Goal: Understand process/instructions

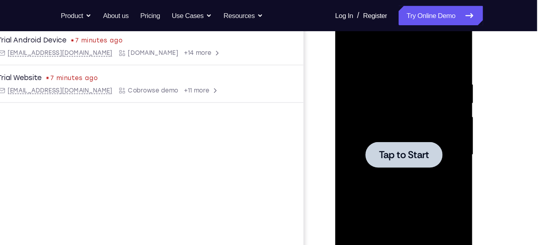
click at [402, 133] on span "Tap to Start" at bounding box center [391, 129] width 41 height 8
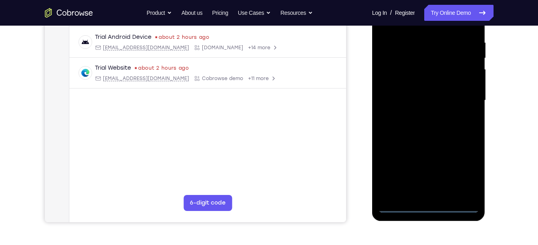
scroll to position [150, 0]
click at [427, 206] on div at bounding box center [428, 101] width 101 height 224
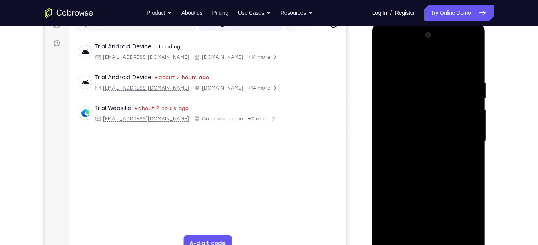
scroll to position [109, 0]
click at [464, 214] on div at bounding box center [428, 141] width 101 height 224
click at [423, 67] on div at bounding box center [428, 141] width 101 height 224
click at [394, 117] on div at bounding box center [428, 141] width 101 height 224
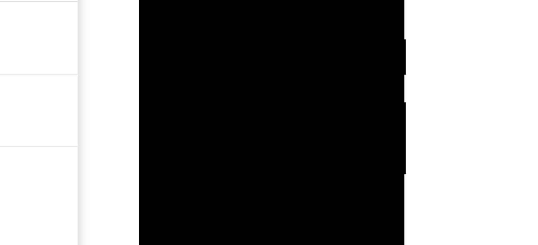
click at [190, 18] on div at bounding box center [195, 15] width 101 height 224
click at [170, 0] on div at bounding box center [195, 15] width 101 height 224
click at [172, 6] on div at bounding box center [195, 15] width 101 height 224
click at [182, 24] on div at bounding box center [195, 15] width 101 height 224
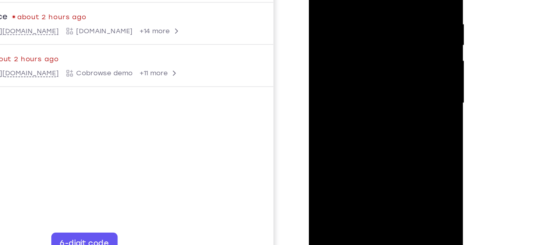
click at [366, 153] on div at bounding box center [365, 60] width 101 height 224
click at [372, 150] on div at bounding box center [365, 60] width 101 height 224
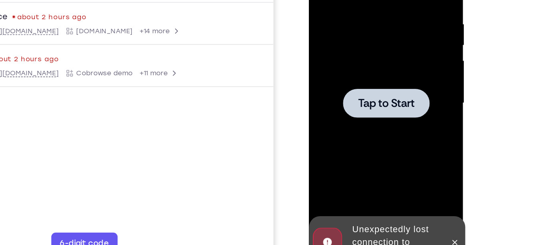
click at [363, 84] on div at bounding box center [365, 60] width 101 height 224
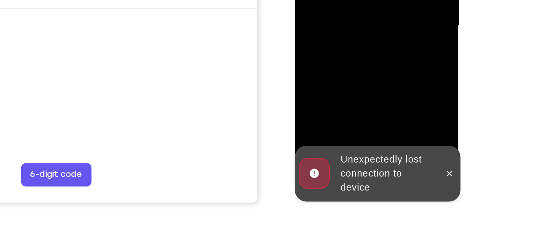
scroll to position [160, 0]
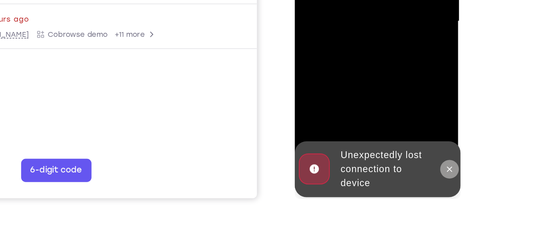
click at [402, 73] on button at bounding box center [401, 70] width 13 height 13
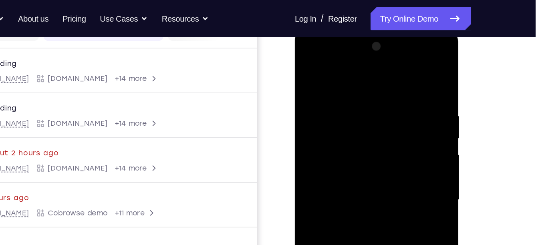
scroll to position [112, 0]
click at [347, 68] on div at bounding box center [351, 148] width 101 height 224
click at [319, 121] on div at bounding box center [351, 148] width 101 height 224
click at [326, 151] on div at bounding box center [351, 148] width 101 height 224
click at [350, 140] on div at bounding box center [351, 148] width 101 height 224
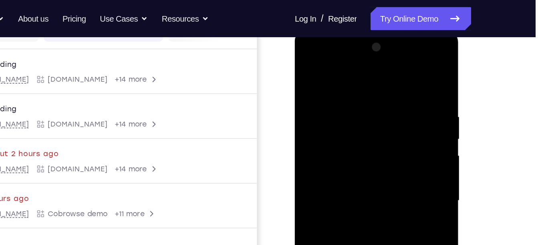
click at [342, 155] on div at bounding box center [351, 148] width 101 height 224
click at [328, 172] on div at bounding box center [351, 148] width 101 height 224
click at [373, 140] on div at bounding box center [351, 148] width 101 height 224
click at [334, 145] on div at bounding box center [351, 148] width 101 height 224
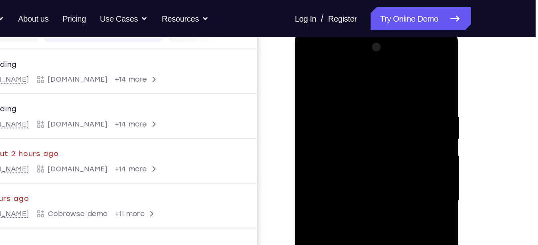
click at [334, 145] on div at bounding box center [351, 148] width 101 height 224
click at [333, 157] on div at bounding box center [351, 148] width 101 height 224
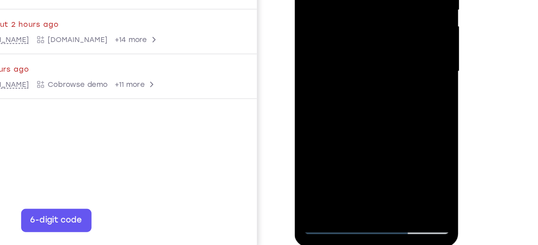
scroll to position [126, 0]
click at [345, 109] on div at bounding box center [351, 17] width 101 height 224
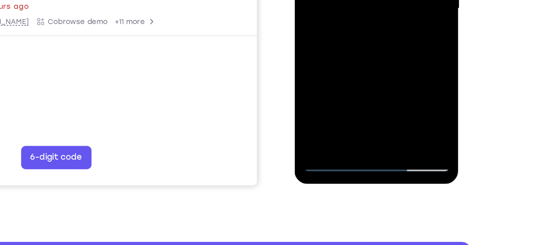
scroll to position [169, 0]
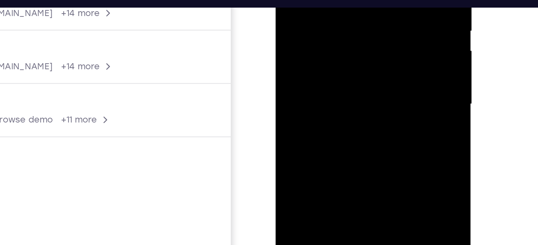
drag, startPoint x: 337, startPoint y: 47, endPoint x: 337, endPoint y: -3, distance: 50.5
click at [337, 0] on div at bounding box center [332, 18] width 101 height 224
drag, startPoint x: 337, startPoint y: 60, endPoint x: 345, endPoint y: -26, distance: 85.7
click at [345, 0] on div at bounding box center [332, 18] width 101 height 224
click at [317, 38] on div at bounding box center [332, 18] width 101 height 224
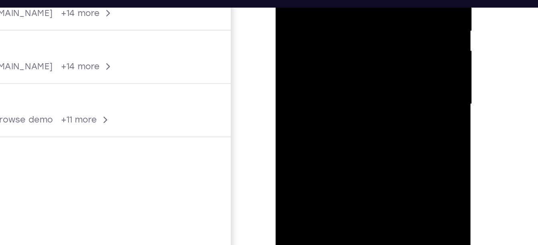
click at [333, 0] on div at bounding box center [332, 18] width 101 height 224
click at [357, 39] on div at bounding box center [332, 18] width 101 height 224
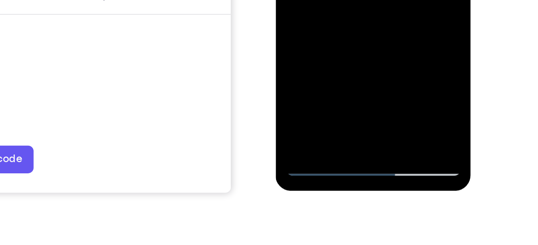
drag, startPoint x: 346, startPoint y: -39, endPoint x: 347, endPoint y: -118, distance: 79.0
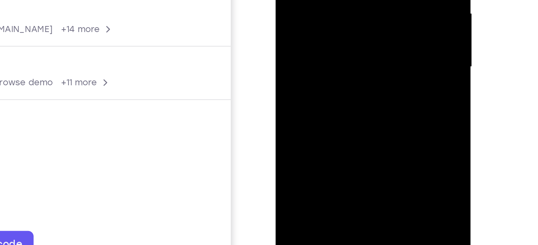
drag, startPoint x: 343, startPoint y: 22, endPoint x: 347, endPoint y: -41, distance: 63.4
drag, startPoint x: 345, startPoint y: 36, endPoint x: 351, endPoint y: -41, distance: 77.1
drag, startPoint x: 350, startPoint y: 45, endPoint x: 333, endPoint y: 46, distance: 16.9
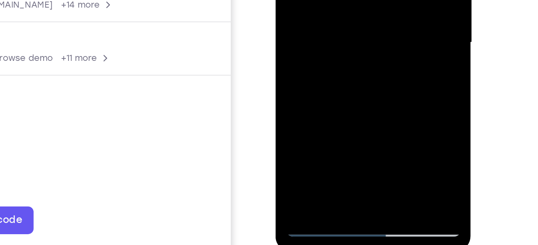
drag, startPoint x: 349, startPoint y: 20, endPoint x: 344, endPoint y: -50, distance: 69.9
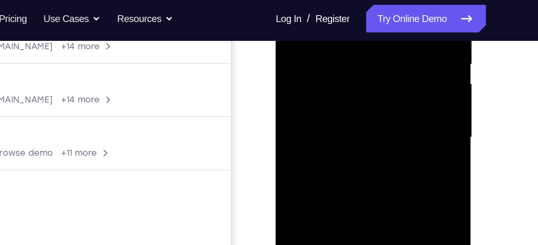
scroll to position [151, 0]
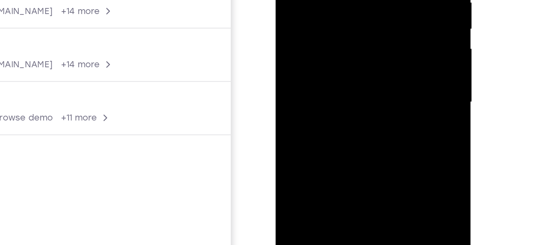
drag, startPoint x: 365, startPoint y: 60, endPoint x: 362, endPoint y: 22, distance: 38.5
click at [362, 22] on div at bounding box center [332, 16] width 101 height 224
drag, startPoint x: 346, startPoint y: 75, endPoint x: 352, endPoint y: -16, distance: 91.5
click at [352, 0] on div at bounding box center [332, 16] width 101 height 224
drag, startPoint x: 345, startPoint y: 65, endPoint x: 351, endPoint y: -26, distance: 91.1
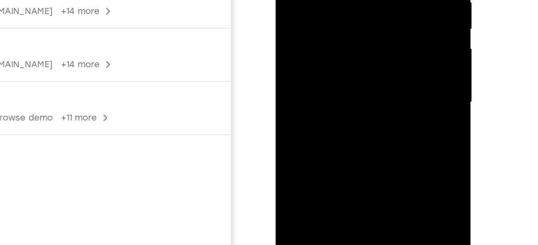
click at [351, 0] on div at bounding box center [332, 16] width 101 height 224
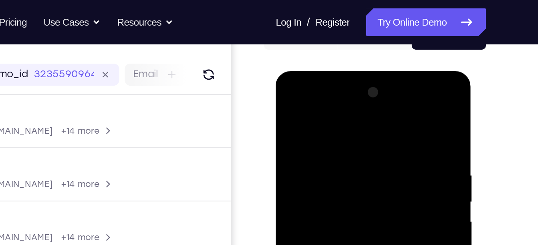
scroll to position [90, 0]
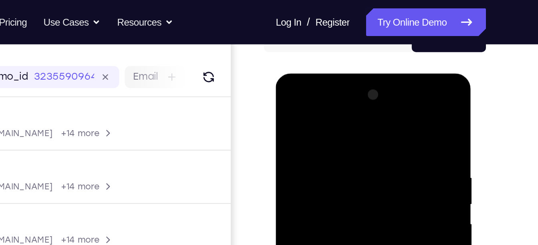
click at [287, 111] on div at bounding box center [332, 191] width 101 height 224
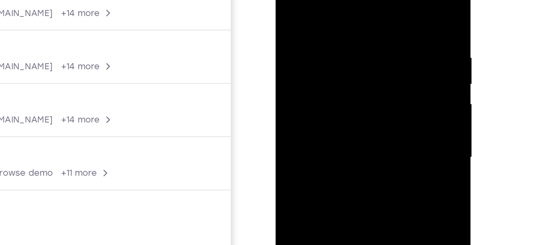
click at [363, 84] on div at bounding box center [332, 72] width 101 height 224
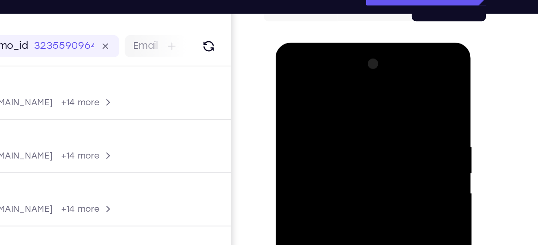
drag, startPoint x: 357, startPoint y: 107, endPoint x: 337, endPoint y: 172, distance: 68.2
click at [337, 172] on div at bounding box center [332, 161] width 101 height 224
drag, startPoint x: 359, startPoint y: 102, endPoint x: 334, endPoint y: 172, distance: 73.9
click at [334, 172] on div at bounding box center [332, 161] width 101 height 224
drag, startPoint x: 342, startPoint y: 104, endPoint x: 316, endPoint y: 172, distance: 72.0
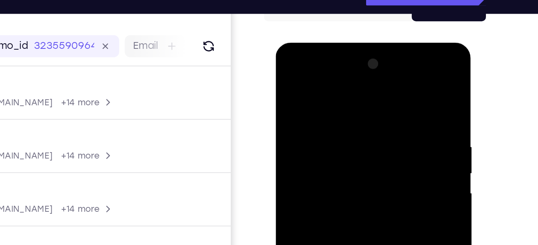
click at [316, 172] on div at bounding box center [332, 161] width 101 height 224
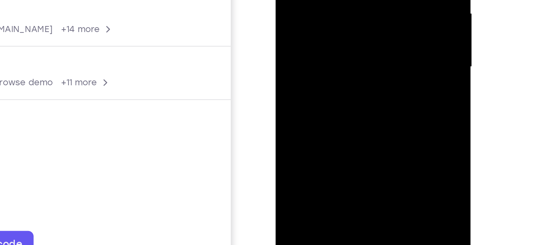
scroll to position [109, 0]
drag, startPoint x: 337, startPoint y: -2, endPoint x: 326, endPoint y: 81, distance: 84.1
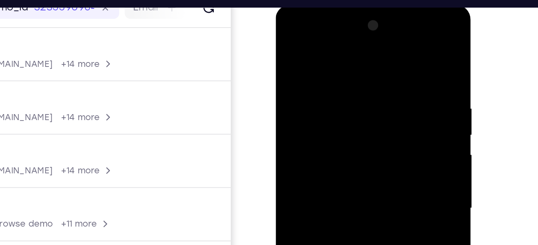
click at [325, 82] on div at bounding box center [332, 122] width 101 height 224
click at [321, 80] on div at bounding box center [332, 122] width 101 height 224
click at [325, 102] on div at bounding box center [332, 122] width 101 height 224
drag, startPoint x: 325, startPoint y: 102, endPoint x: 368, endPoint y: 99, distance: 43.0
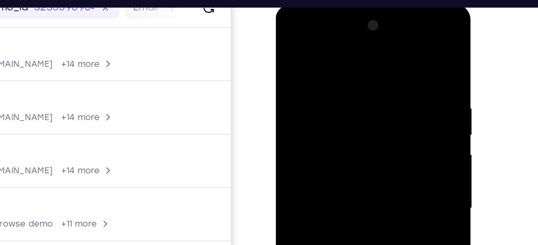
click at [368, 99] on div at bounding box center [332, 122] width 101 height 224
drag, startPoint x: 368, startPoint y: 99, endPoint x: 333, endPoint y: 100, distance: 34.9
click at [333, 100] on div at bounding box center [332, 122] width 101 height 224
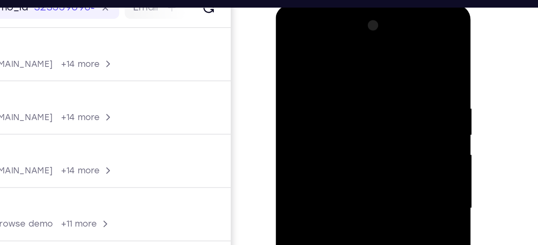
click at [333, 100] on div at bounding box center [332, 122] width 101 height 224
